Goal: Navigation & Orientation: Locate item on page

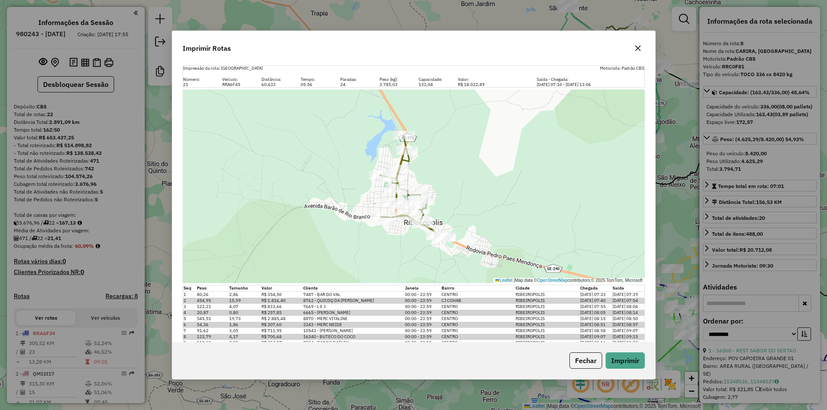
select select "**********"
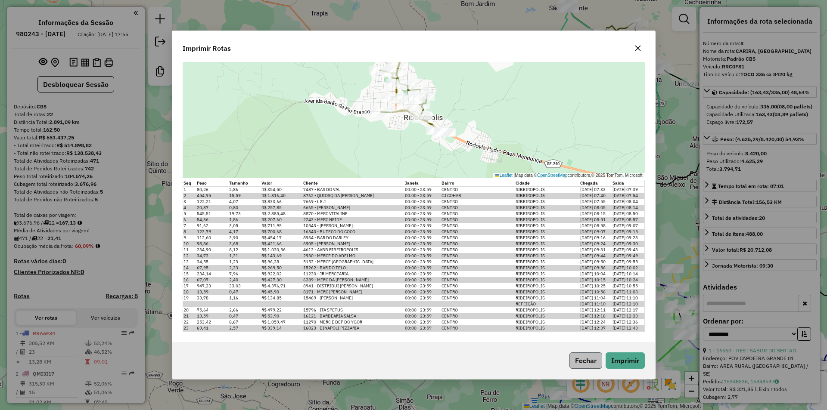
click at [579, 365] on button "Fechar" at bounding box center [585, 361] width 33 height 16
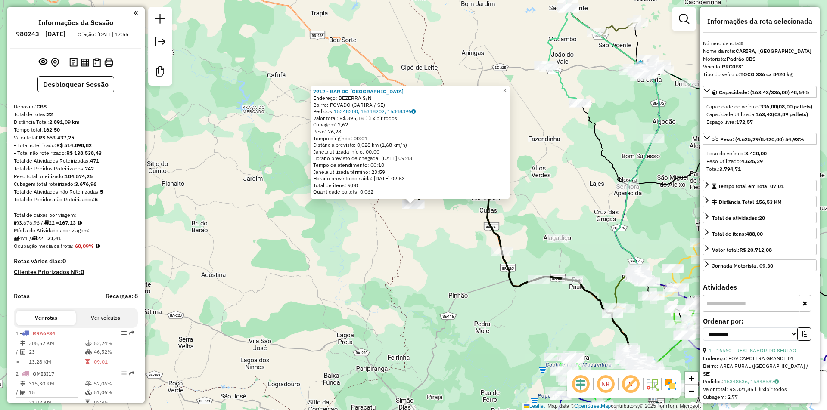
scroll to position [0, 0]
click at [470, 239] on div "7912 - BAR DO IRAN Endereço: BEZERRA S/N Bairro: POVADO (CARIRA / SE) Pedidos: …" at bounding box center [413, 205] width 827 height 410
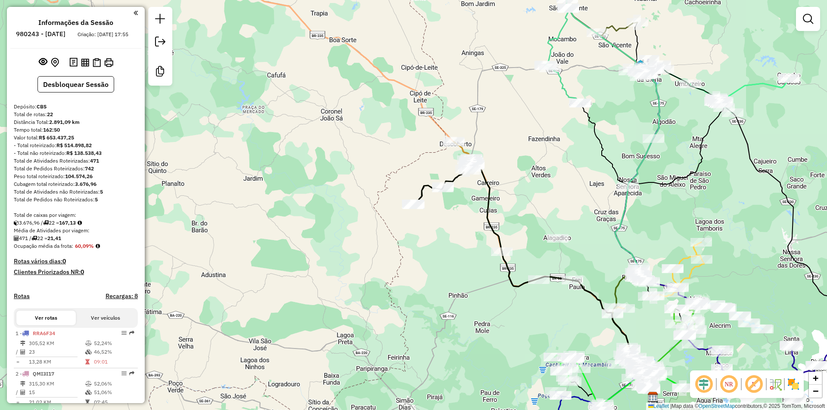
drag, startPoint x: 490, startPoint y: 218, endPoint x: 456, endPoint y: 225, distance: 34.6
click at [467, 226] on icon at bounding box center [457, 206] width 89 height 92
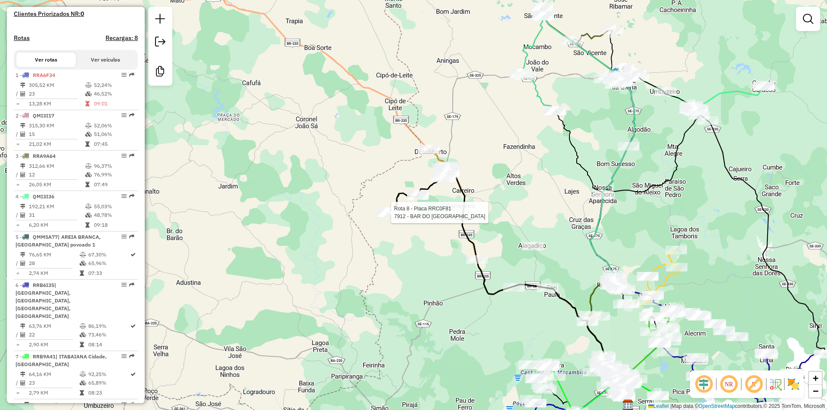
select select "**********"
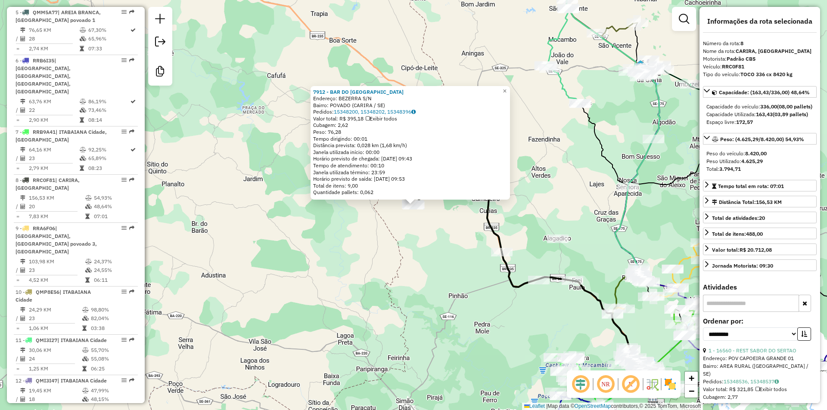
scroll to position [643, 0]
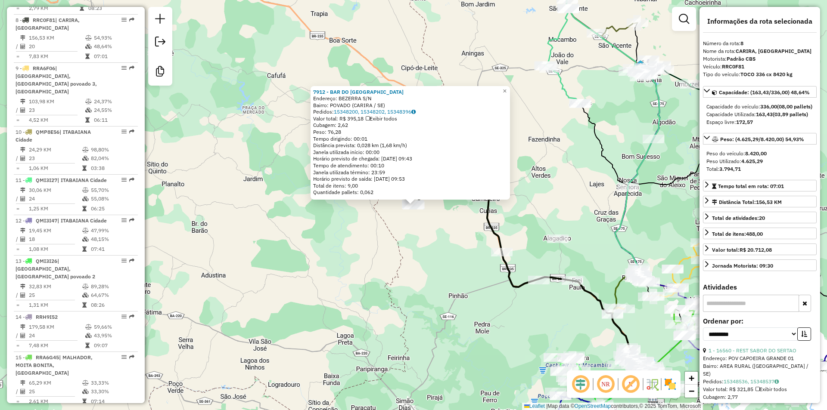
click at [424, 236] on div "7912 - BAR DO IRAN Endereço: BEZERRA S/N Bairro: POVADO (CARIRA / SE) Pedidos: …" at bounding box center [413, 205] width 827 height 410
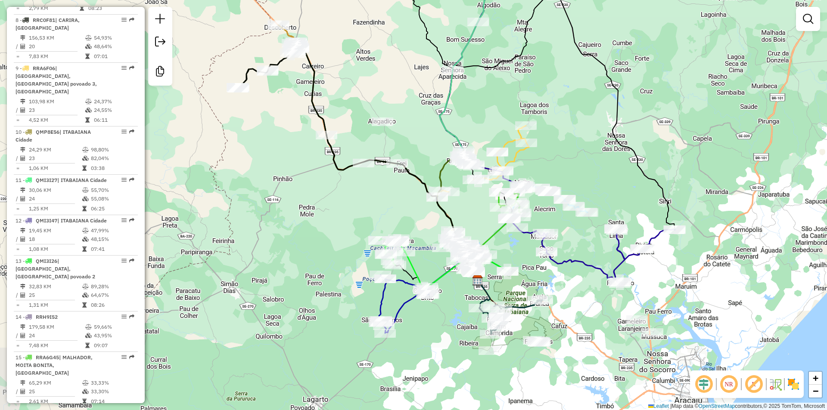
drag, startPoint x: 429, startPoint y: 239, endPoint x: 254, endPoint y: 122, distance: 210.7
click at [254, 122] on div "Janela de atendimento Grade de atendimento Capacidade Transportadoras Veículos …" at bounding box center [413, 205] width 827 height 410
click at [396, 168] on div at bounding box center [397, 163] width 22 height 9
select select "**********"
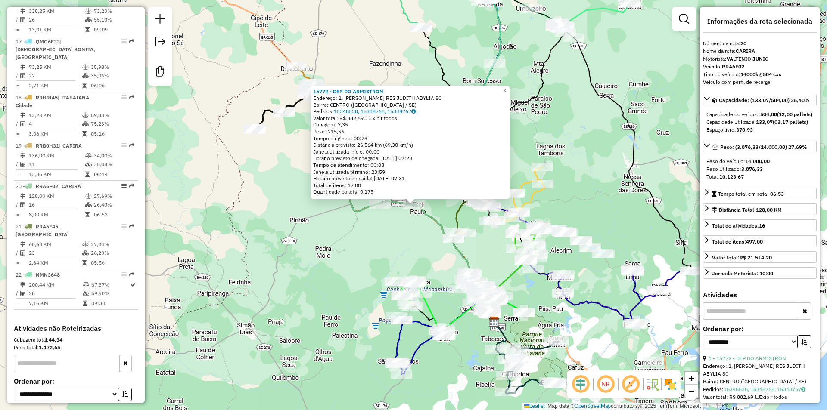
scroll to position [1089, 0]
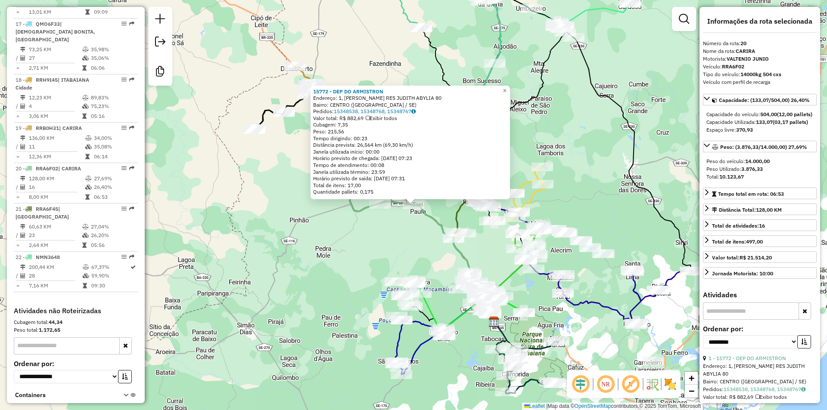
click at [412, 221] on div "15772 - DEP DO ARMISTRON Endereço: 1, CJ RES [PERSON_NAME] 80 Bairro: CENTRO ([…" at bounding box center [413, 205] width 827 height 410
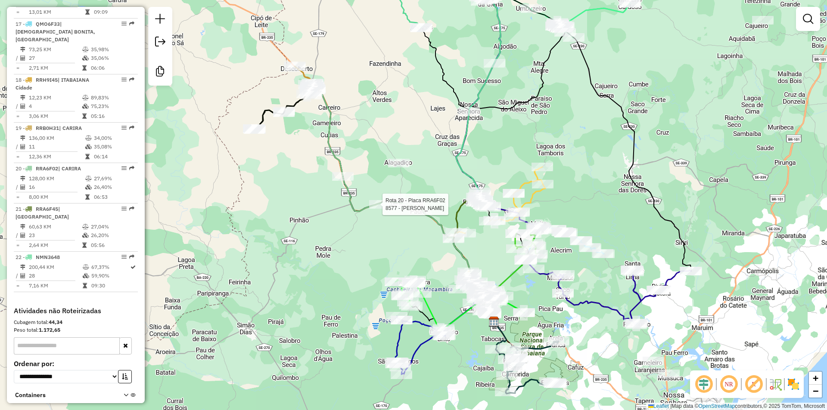
select select "**********"
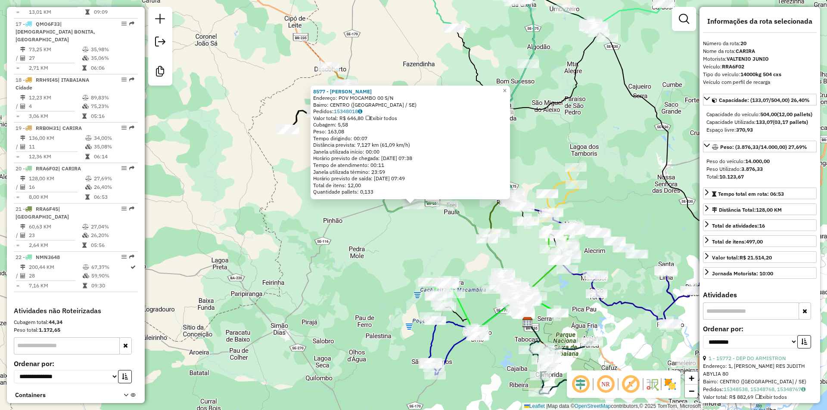
click at [409, 236] on div "8577 - MERCEARIA DIAS Endereço: POV MOCAMBO 00 S/N Bairro: [GEOGRAPHIC_DATA] ([…" at bounding box center [413, 205] width 827 height 410
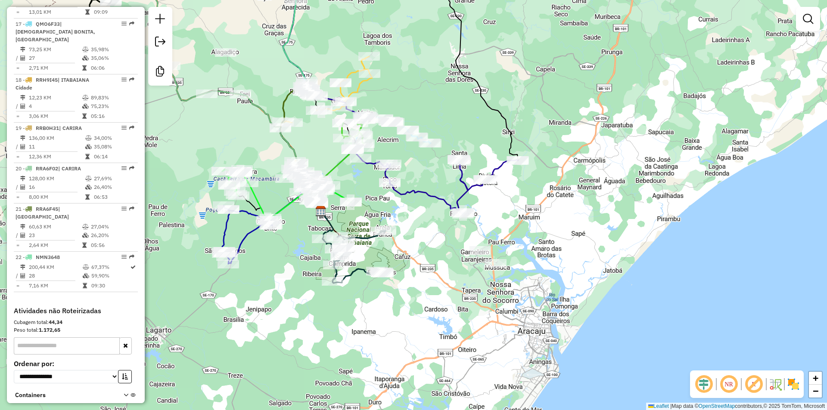
drag, startPoint x: 363, startPoint y: 212, endPoint x: 212, endPoint y: 131, distance: 171.6
click at [212, 131] on div "Janela de atendimento Grade de atendimento Capacidade Transportadoras Veículos …" at bounding box center [413, 205] width 827 height 410
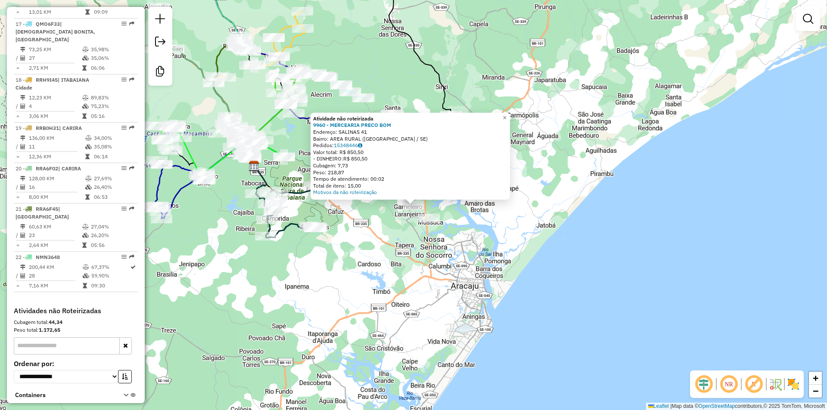
click at [428, 223] on div at bounding box center [429, 218] width 22 height 9
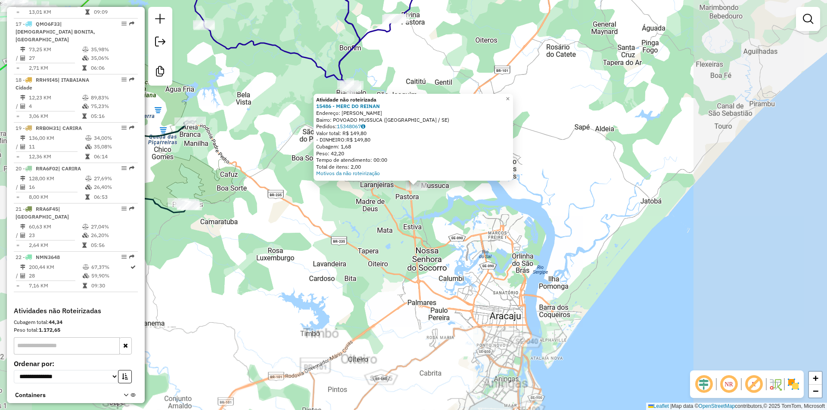
click at [410, 224] on div "Atividade não roteirizada 15486 - MERC DO REINAN Endereço: [PERSON_NAME] SN Bai…" at bounding box center [413, 205] width 827 height 410
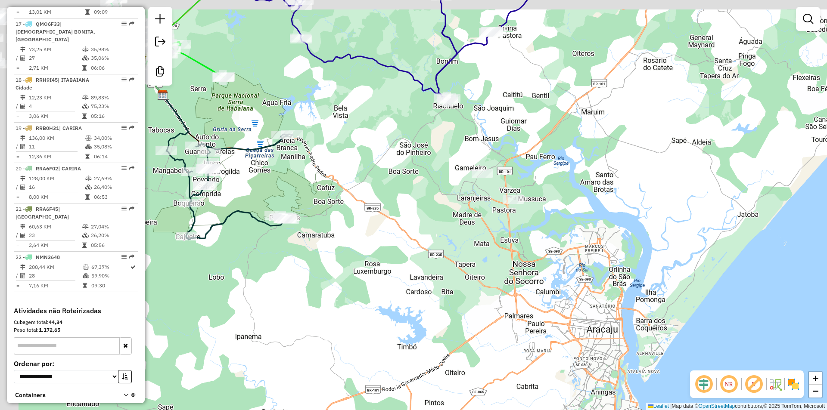
drag, startPoint x: 336, startPoint y: 232, endPoint x: 545, endPoint y: 260, distance: 211.1
click at [545, 260] on div "Janela de atendimento Grade de atendimento Capacidade Transportadoras Veículos …" at bounding box center [413, 205] width 827 height 410
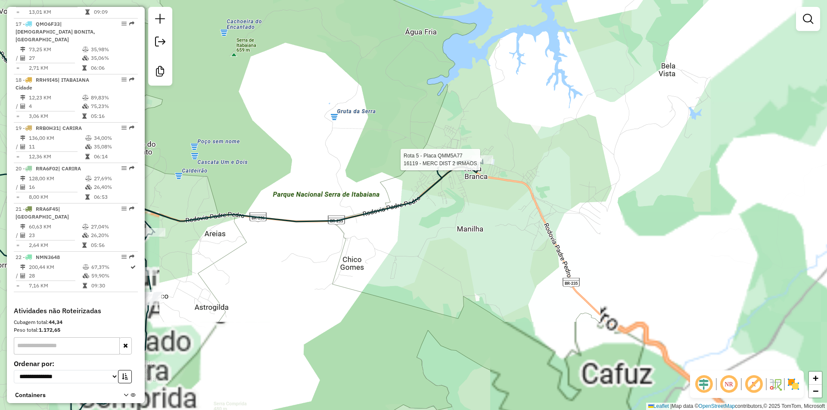
click at [483, 164] on div at bounding box center [482, 159] width 22 height 9
select select "**********"
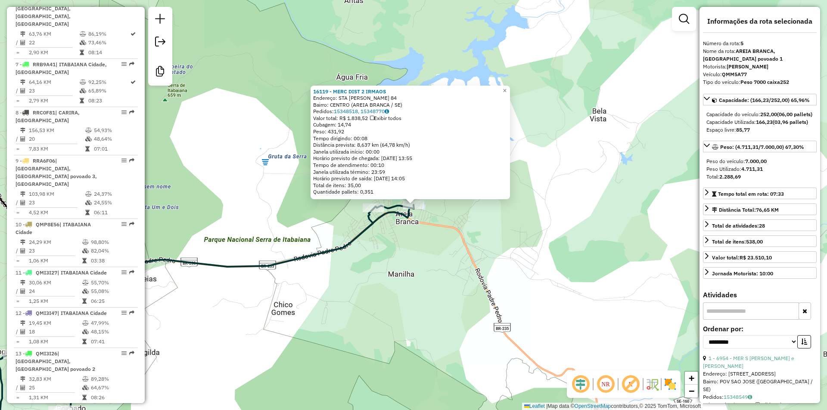
scroll to position [491, 0]
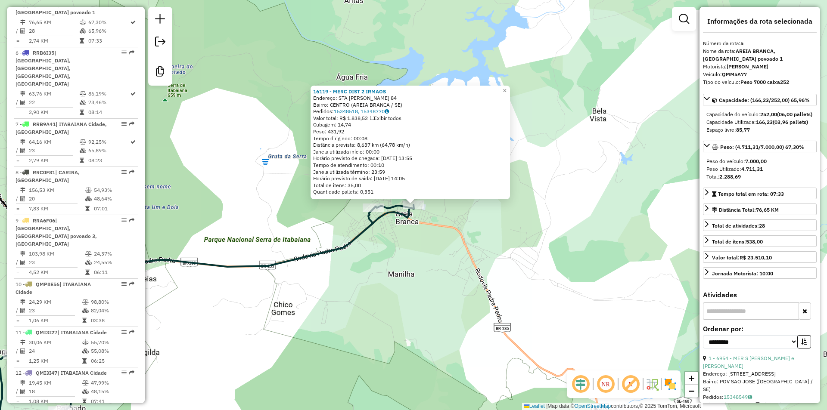
click at [446, 231] on div "16119 - MERC DIST 2 IRMAOS Endereço: STA BARBARA 84 Bairro: CENTRO (AREIA BRANC…" at bounding box center [413, 205] width 827 height 410
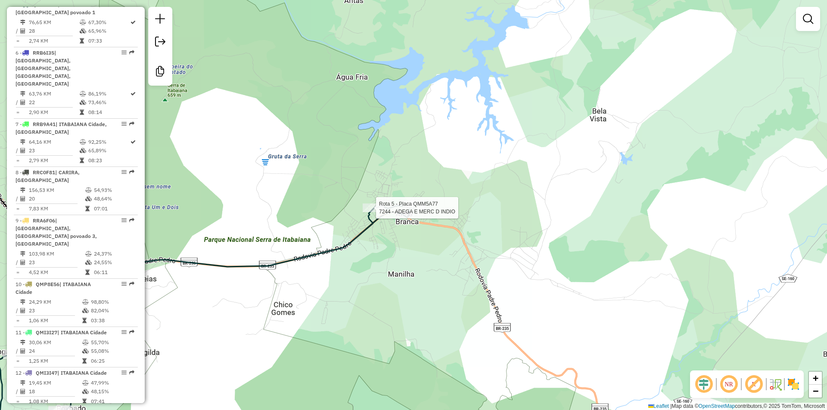
select select "**********"
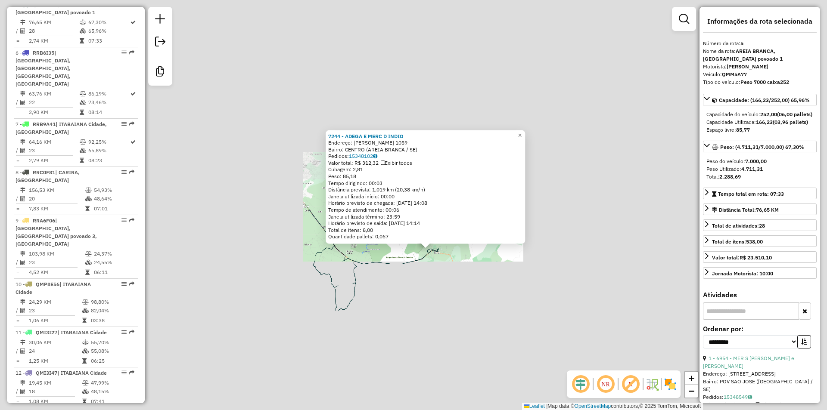
click at [428, 277] on div "7244 - ADEGA E MERC D INDIO Endereço: [PERSON_NAME] 1059 Bairro: [GEOGRAPHIC_DA…" at bounding box center [413, 205] width 827 height 410
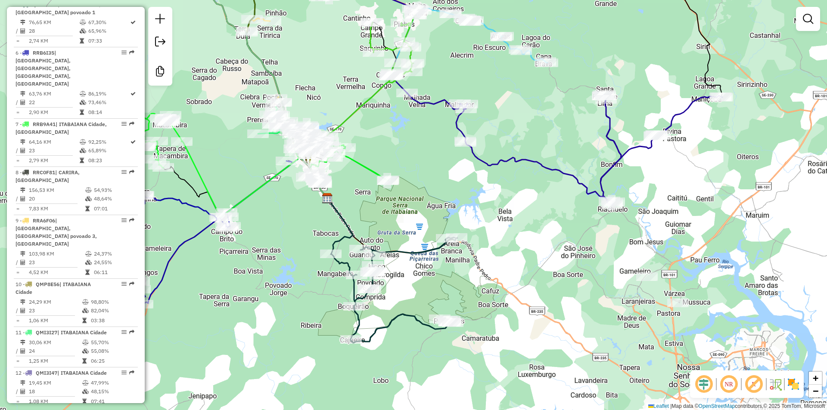
drag, startPoint x: 393, startPoint y: 288, endPoint x: 483, endPoint y: 228, distance: 107.9
click at [483, 229] on div "Janela de atendimento Grade de atendimento Capacidade Transportadoras Veículos …" at bounding box center [413, 205] width 827 height 410
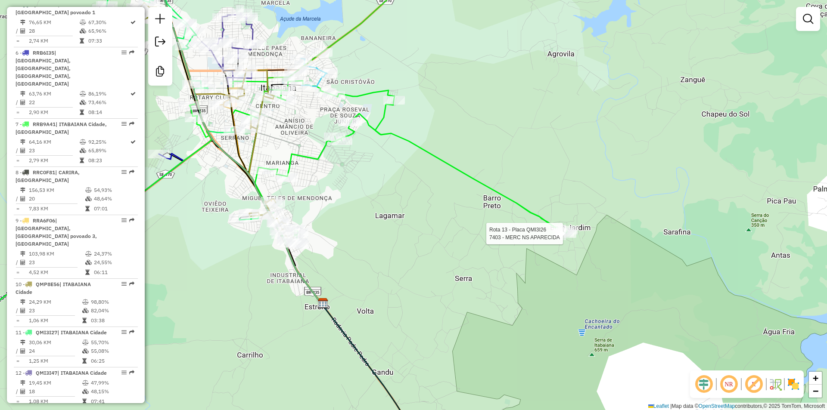
select select "**********"
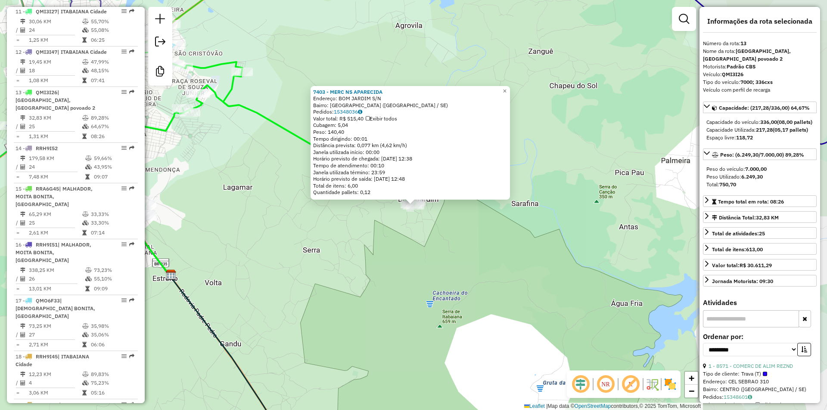
scroll to position [892, 0]
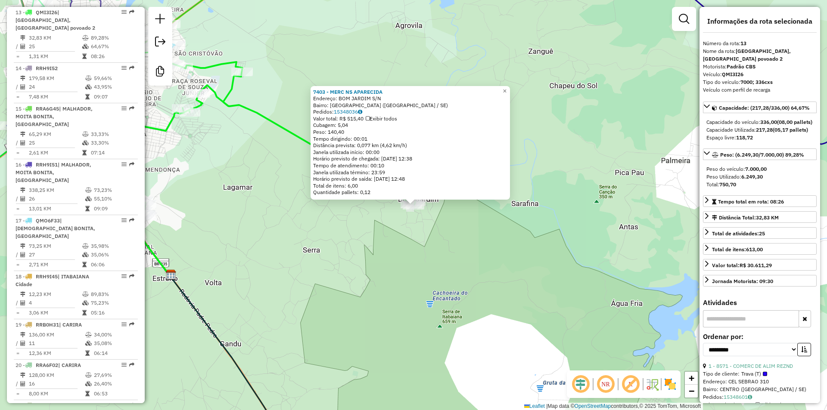
click at [443, 238] on div "7403 - MERC NS APARECIDA Endereço: BOM JARDIM S/N Bairro: [GEOGRAPHIC_DATA] ([G…" at bounding box center [413, 205] width 827 height 410
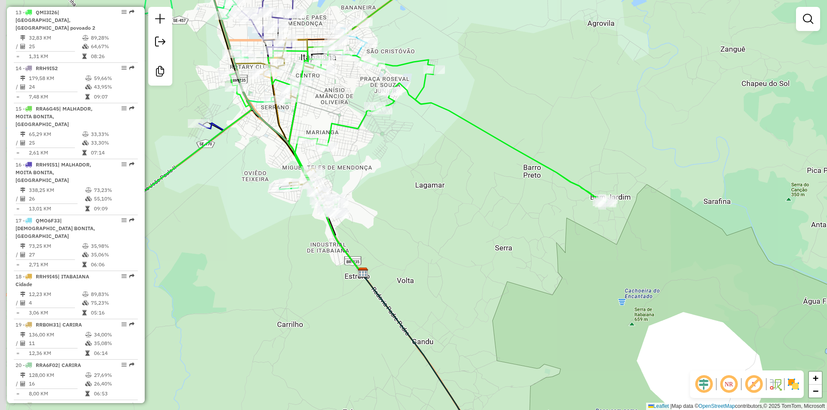
drag, startPoint x: 400, startPoint y: 216, endPoint x: 592, endPoint y: 214, distance: 192.0
click at [592, 214] on div "Janela de atendimento Grade de atendimento Capacidade Transportadoras Veículos …" at bounding box center [413, 205] width 827 height 410
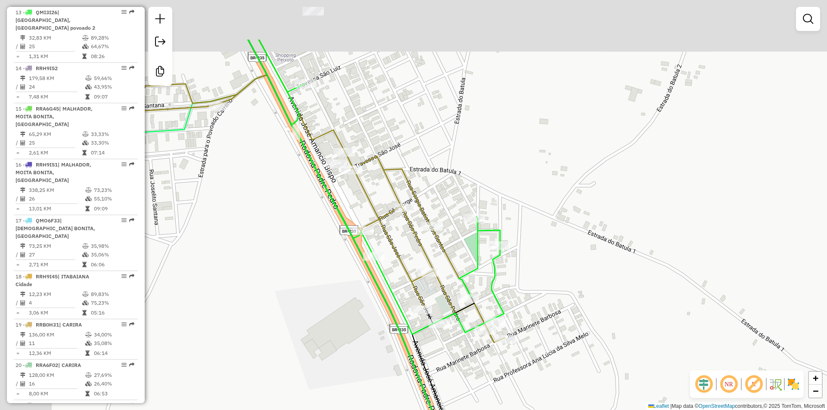
drag, startPoint x: 308, startPoint y: 175, endPoint x: 446, endPoint y: 251, distance: 157.6
click at [446, 251] on icon at bounding box center [308, 191] width 392 height 303
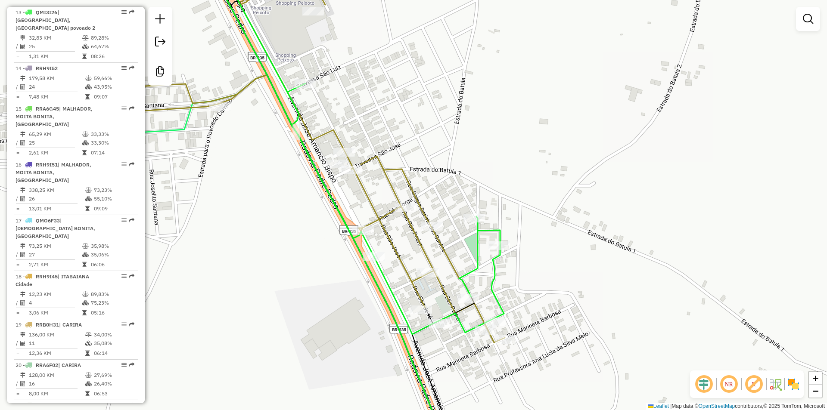
drag, startPoint x: 375, startPoint y: 249, endPoint x: 384, endPoint y: 255, distance: 10.6
click at [384, 255] on div "Janela de atendimento Grade de atendimento Capacidade Transportadoras Veículos …" at bounding box center [413, 205] width 827 height 410
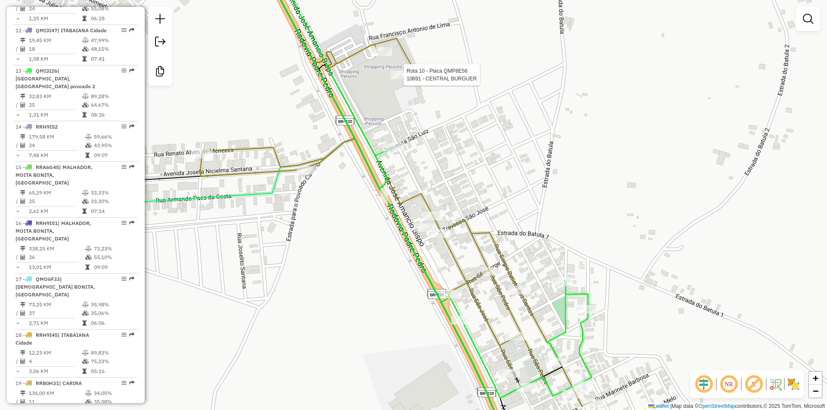
select select "**********"
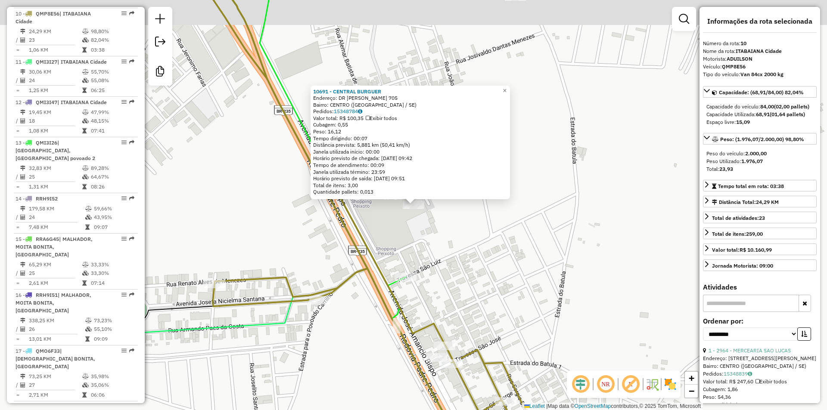
scroll to position [747, 0]
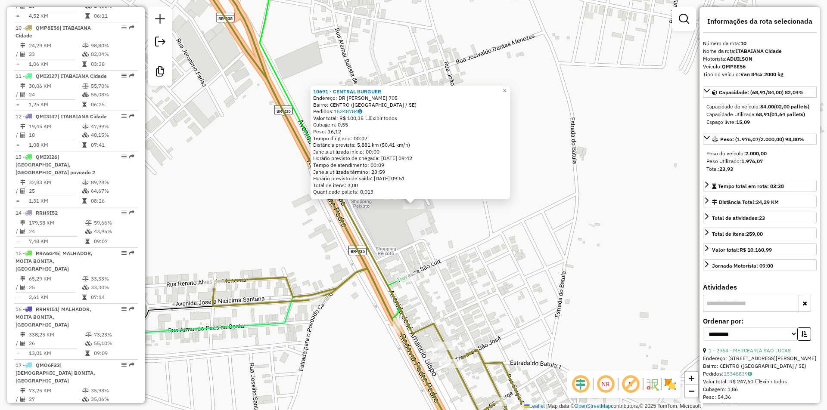
click at [499, 258] on div "10691 - CENTRAL BURGUER Endereço: DR [PERSON_NAME] 705 Bairro: [GEOGRAPHIC_DATA…" at bounding box center [413, 205] width 827 height 410
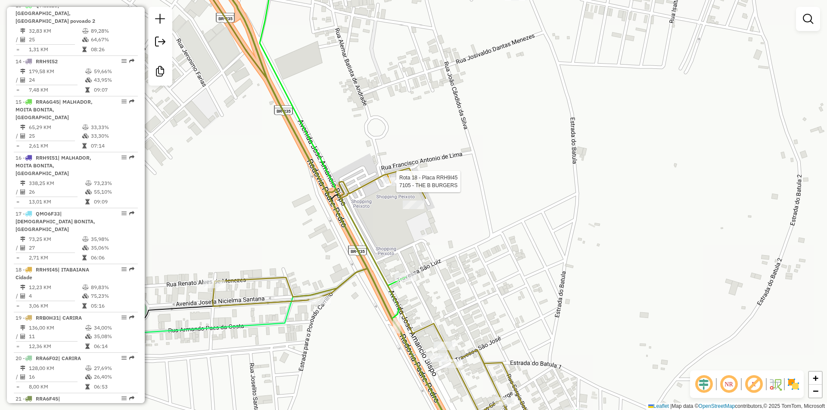
select select "**********"
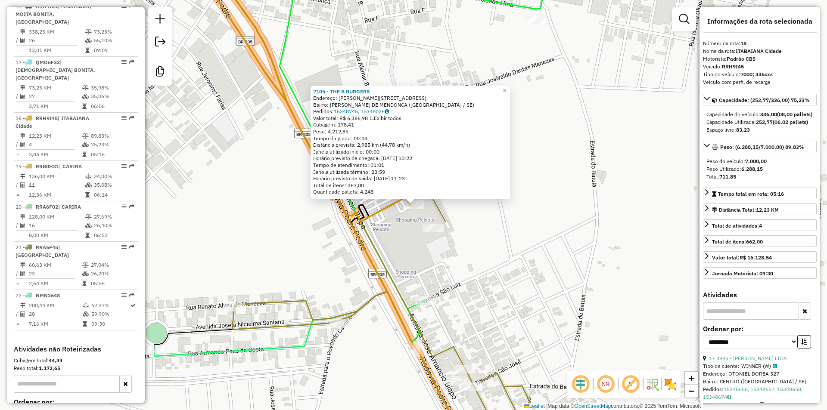
scroll to position [1089, 0]
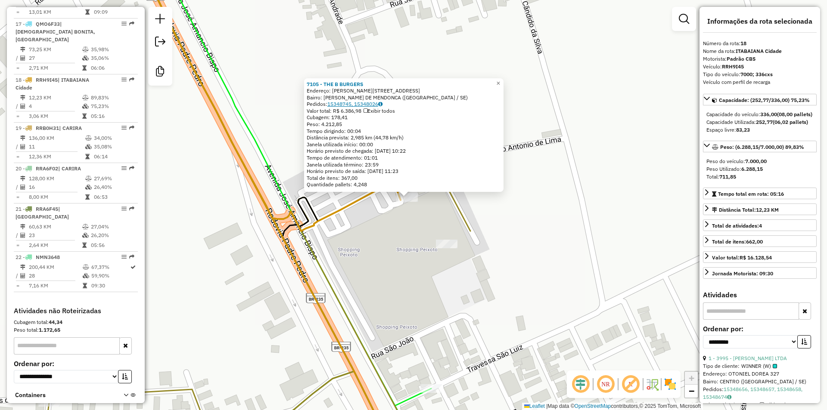
click at [359, 106] on link "15348745, 15348026" at bounding box center [354, 104] width 55 height 6
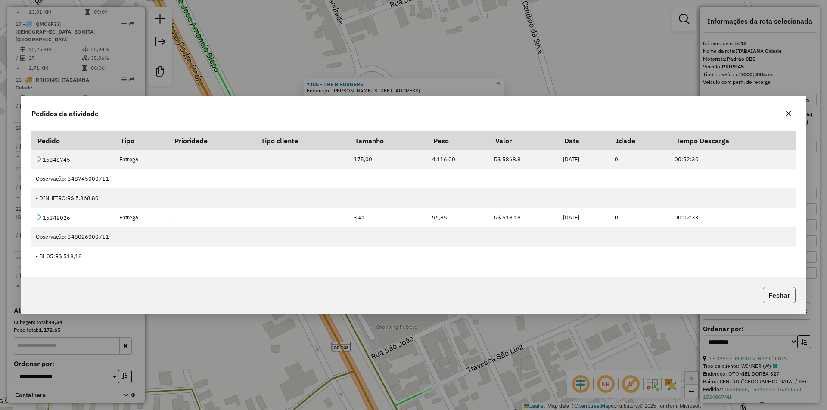
click at [767, 298] on button "Fechar" at bounding box center [778, 295] width 33 height 16
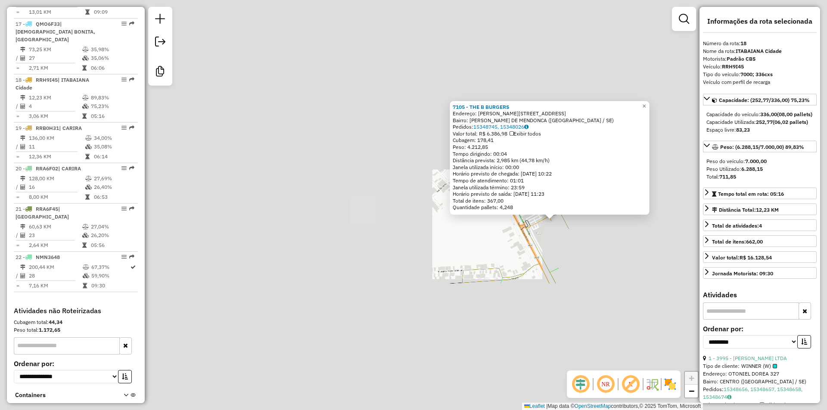
click at [601, 228] on div "7105 - THE B BURGERS Endereço: [PERSON_NAME], [GEOGRAPHIC_DATA] 12 5419 Bairro:…" at bounding box center [413, 205] width 827 height 410
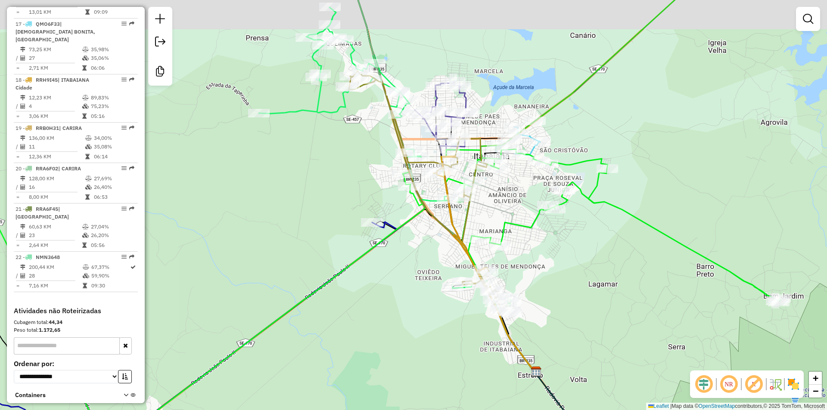
drag, startPoint x: 617, startPoint y: 217, endPoint x: 542, endPoint y: 257, distance: 85.0
click at [545, 257] on div "Janela de atendimento Grade de atendimento Capacidade Transportadoras Veículos …" at bounding box center [413, 205] width 827 height 410
